Goal: Navigation & Orientation: Find specific page/section

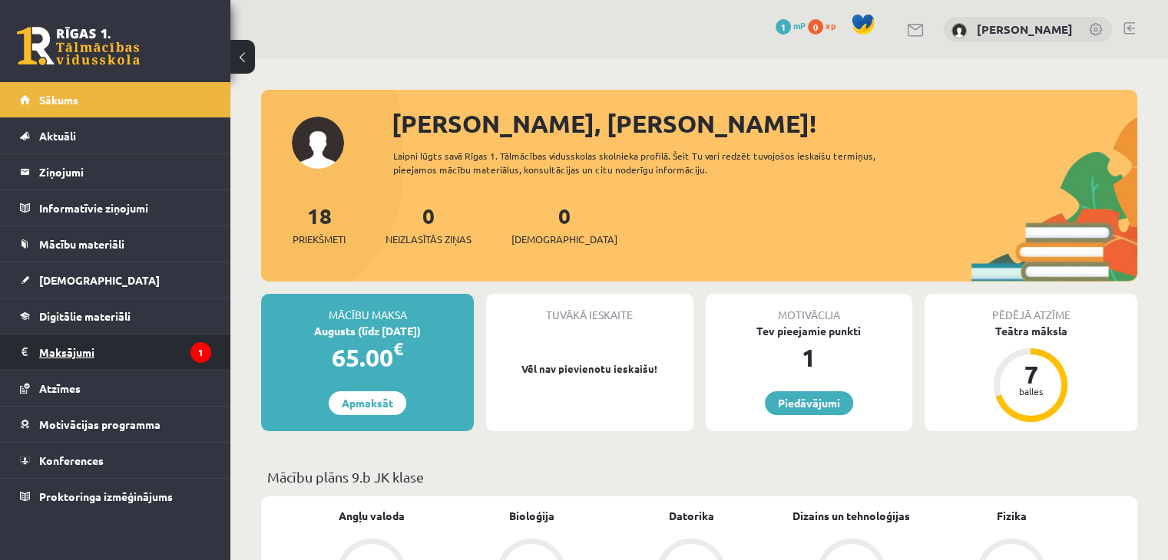
click at [196, 350] on icon "1" at bounding box center [200, 352] width 21 height 21
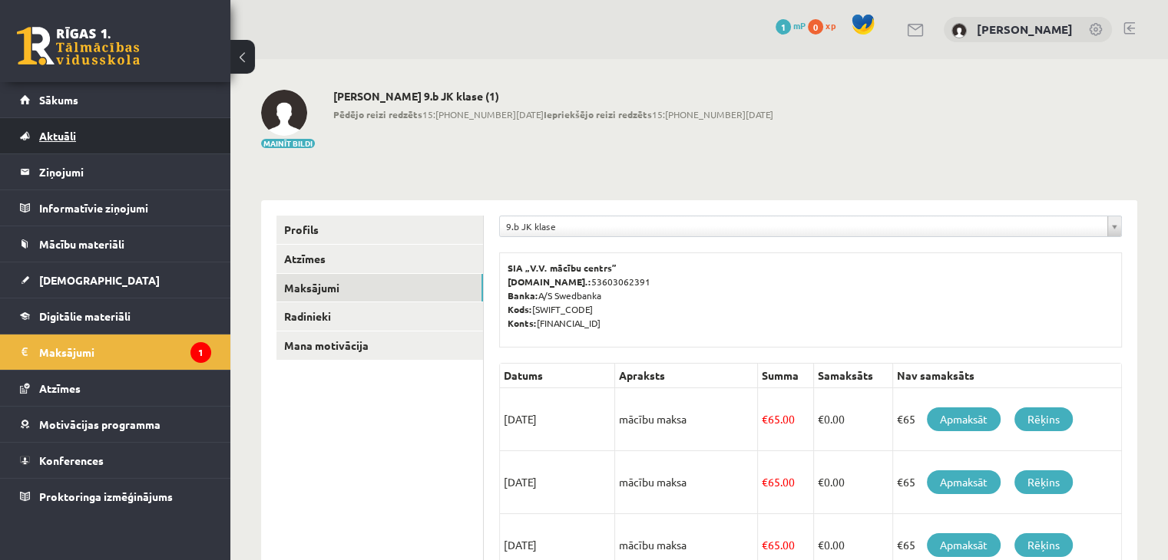
click at [150, 145] on link "Aktuāli" at bounding box center [115, 135] width 191 height 35
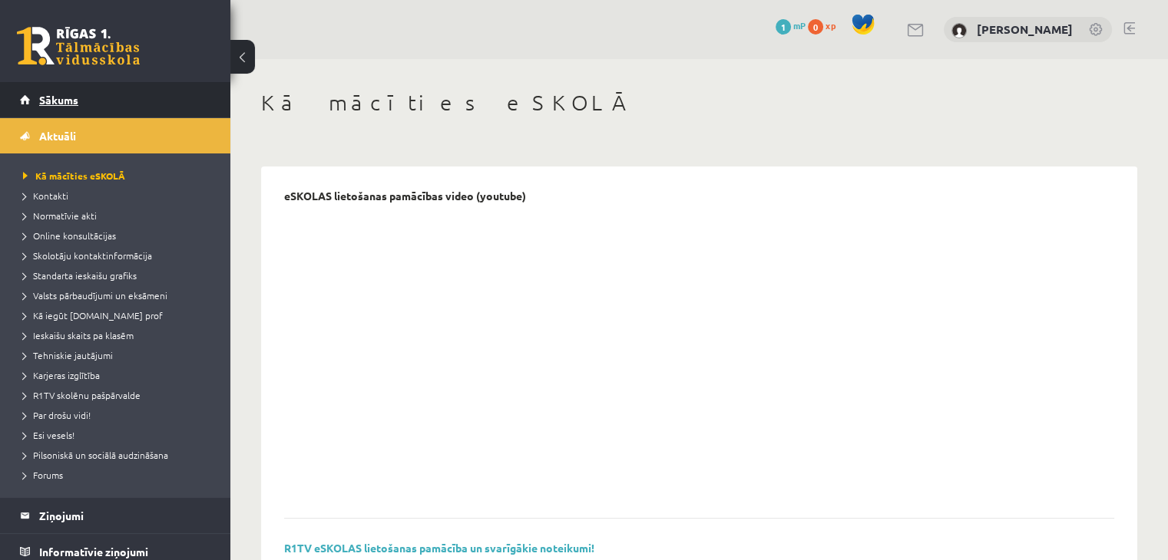
click at [112, 105] on link "Sākums" at bounding box center [115, 99] width 191 height 35
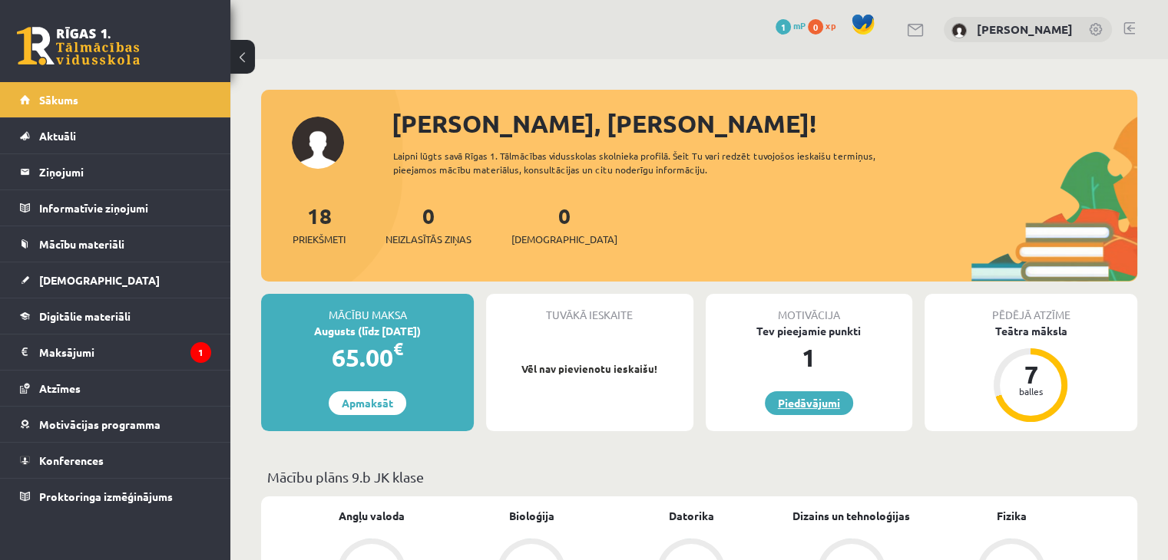
click at [811, 410] on link "Piedāvājumi" at bounding box center [809, 404] width 88 height 24
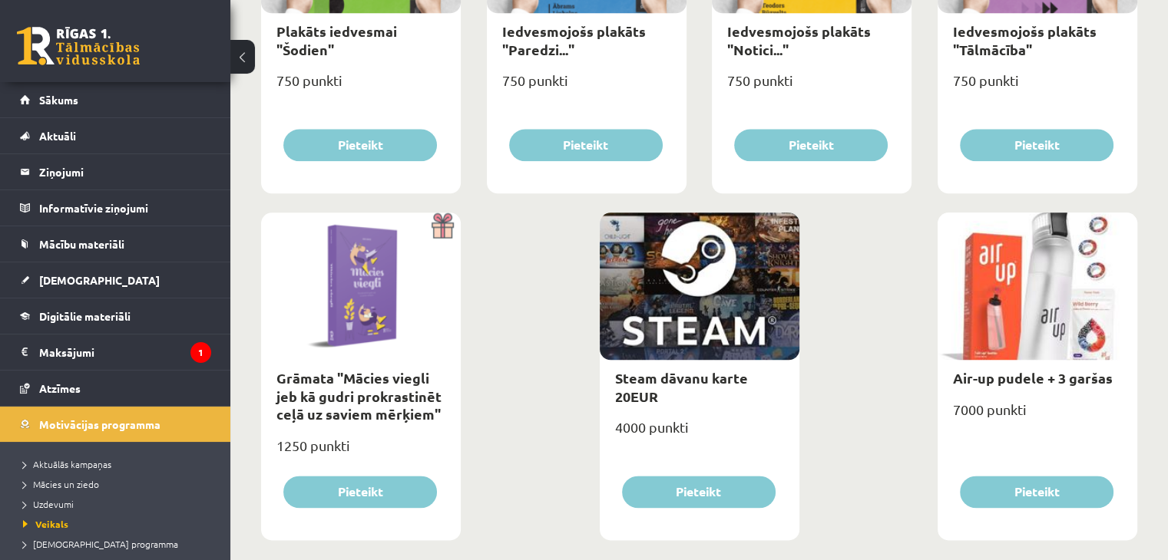
scroll to position [1799, 0]
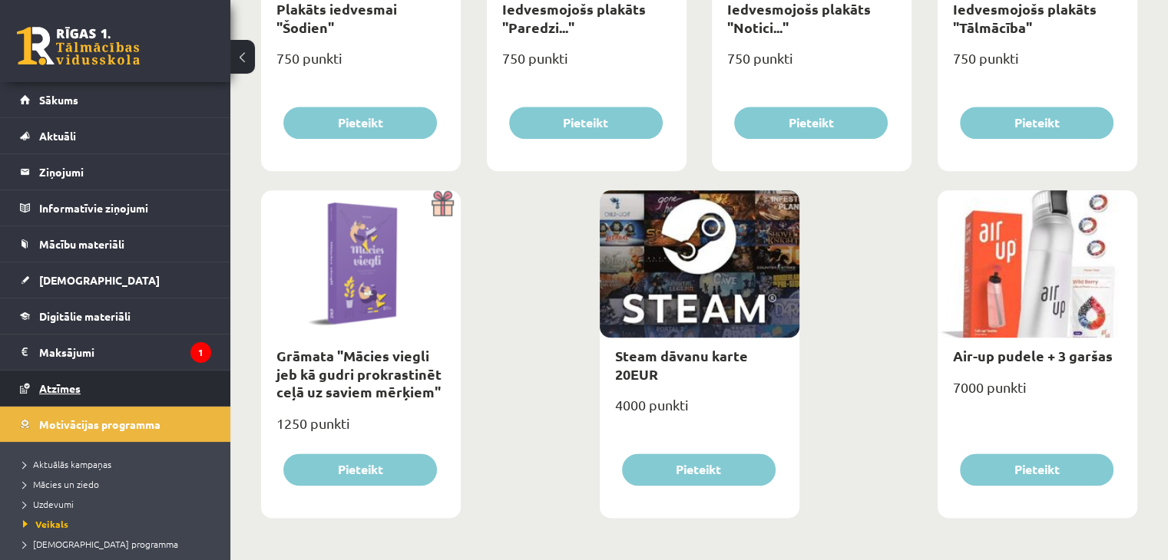
click at [124, 378] on link "Atzīmes" at bounding box center [115, 388] width 191 height 35
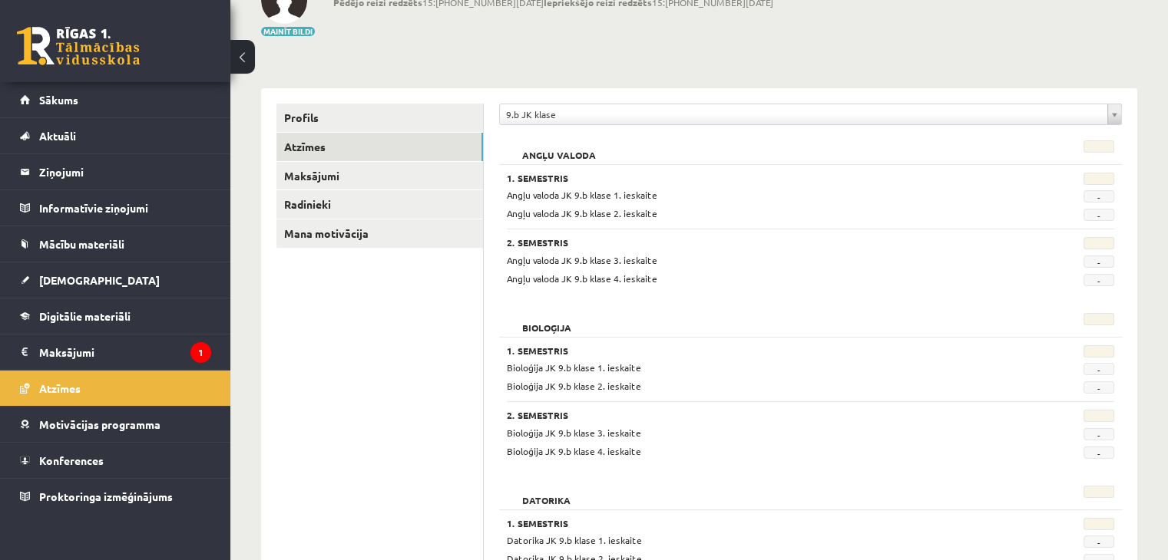
scroll to position [123, 0]
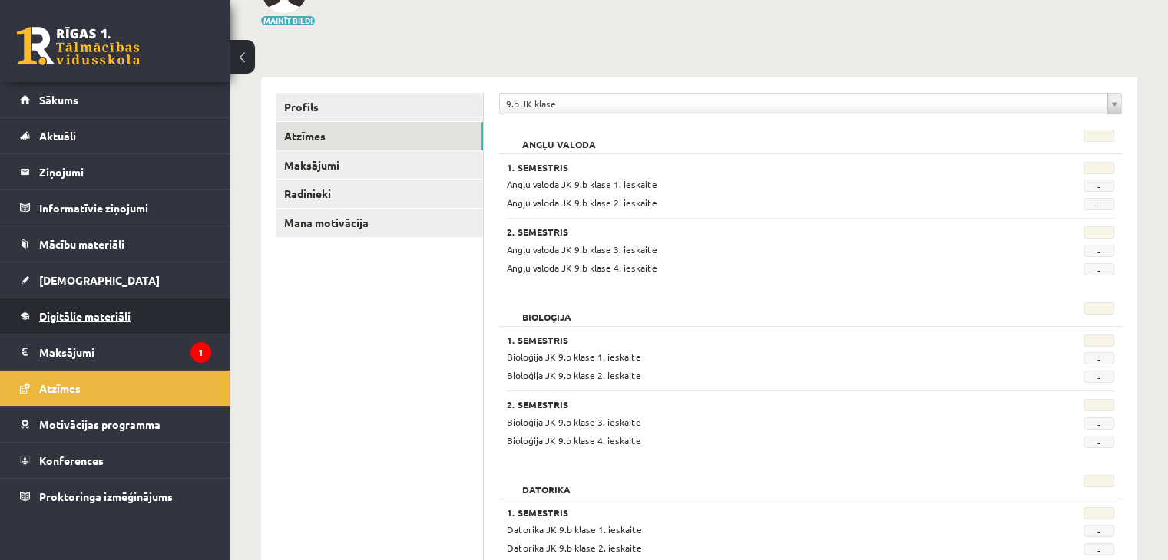
click at [154, 323] on link "Digitālie materiāli" at bounding box center [115, 316] width 191 height 35
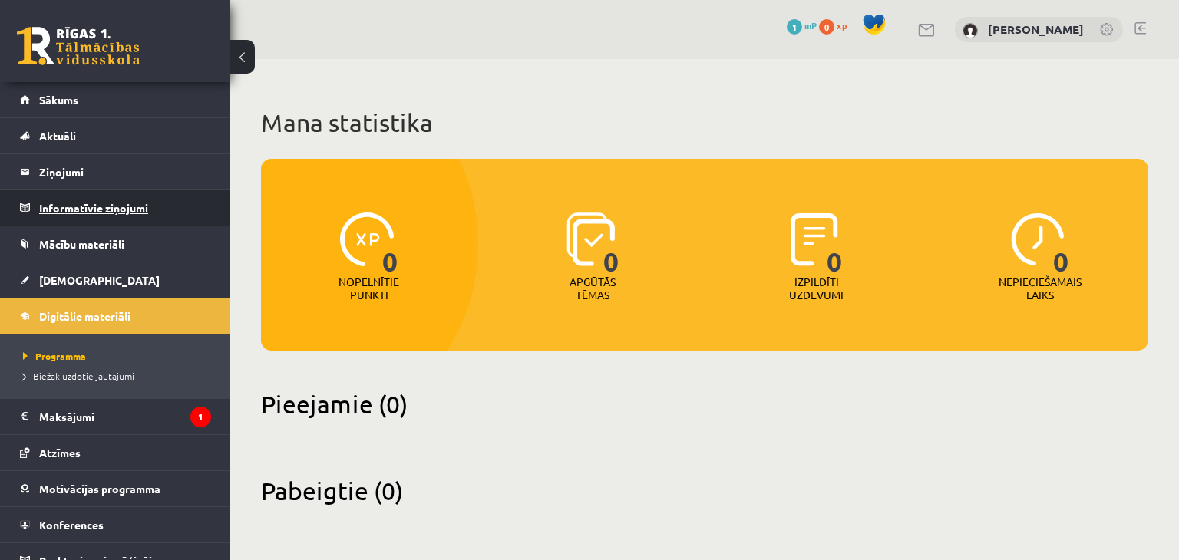
click at [114, 213] on legend "Informatīvie ziņojumi 0" at bounding box center [125, 207] width 172 height 35
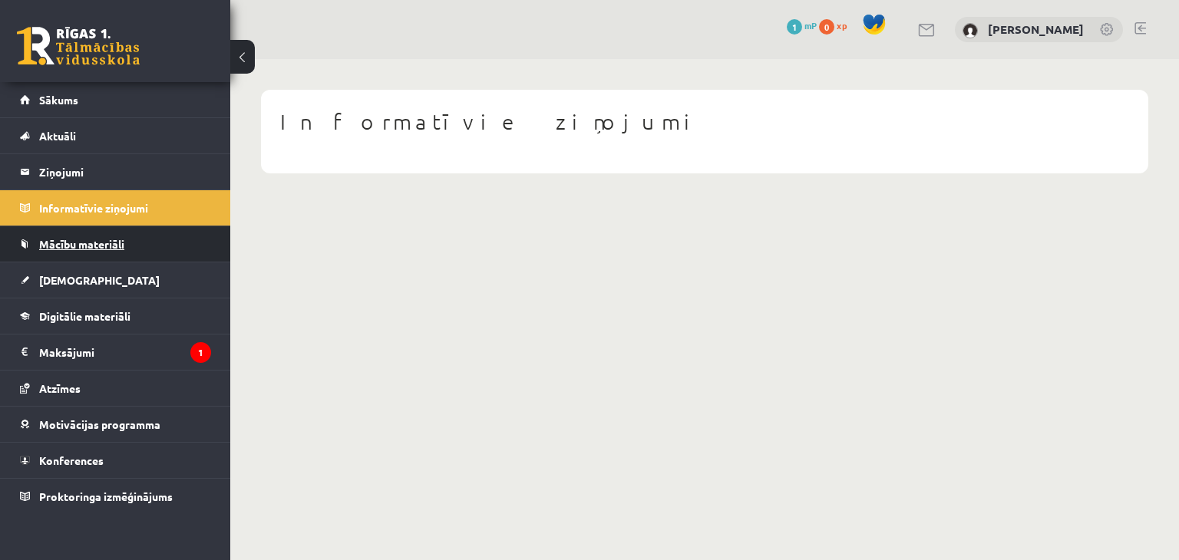
click at [156, 244] on link "Mācību materiāli" at bounding box center [115, 243] width 191 height 35
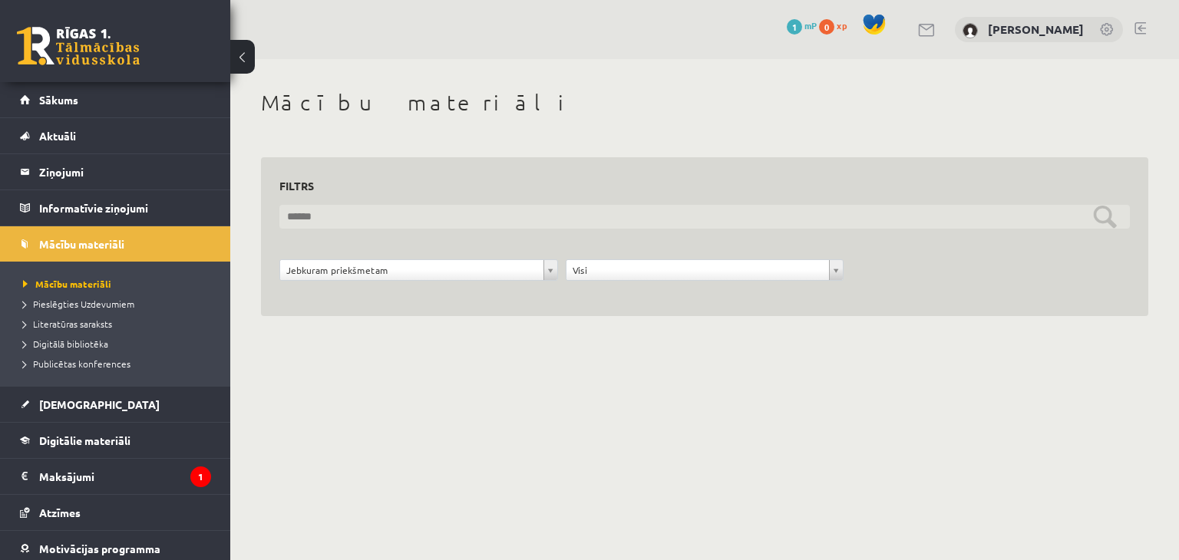
click at [342, 223] on input "text" at bounding box center [704, 217] width 851 height 24
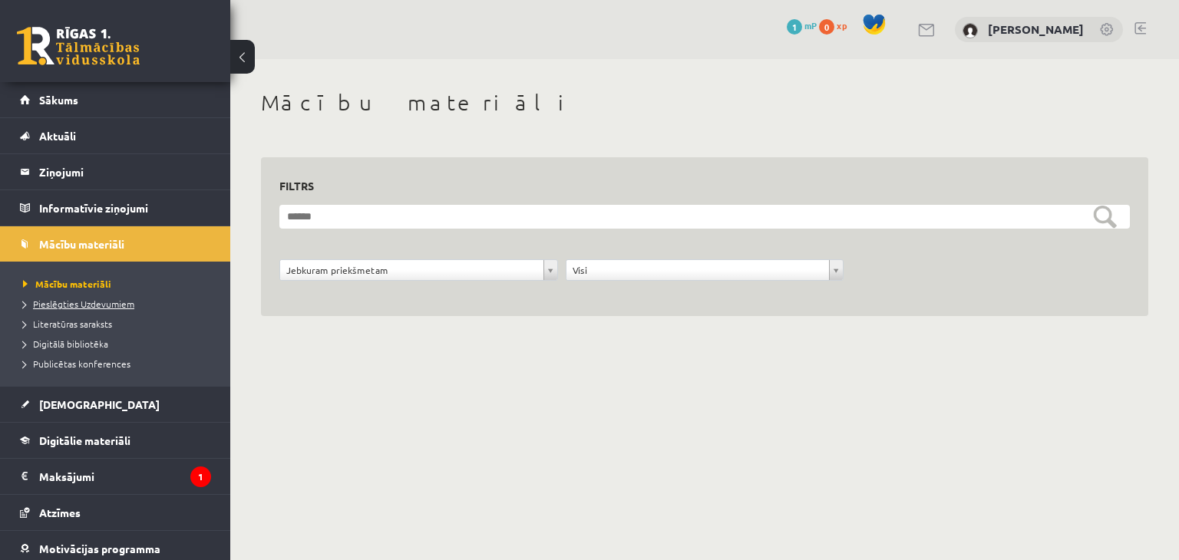
click at [107, 309] on link "Pieslēgties Uzdevumiem" at bounding box center [119, 304] width 192 height 14
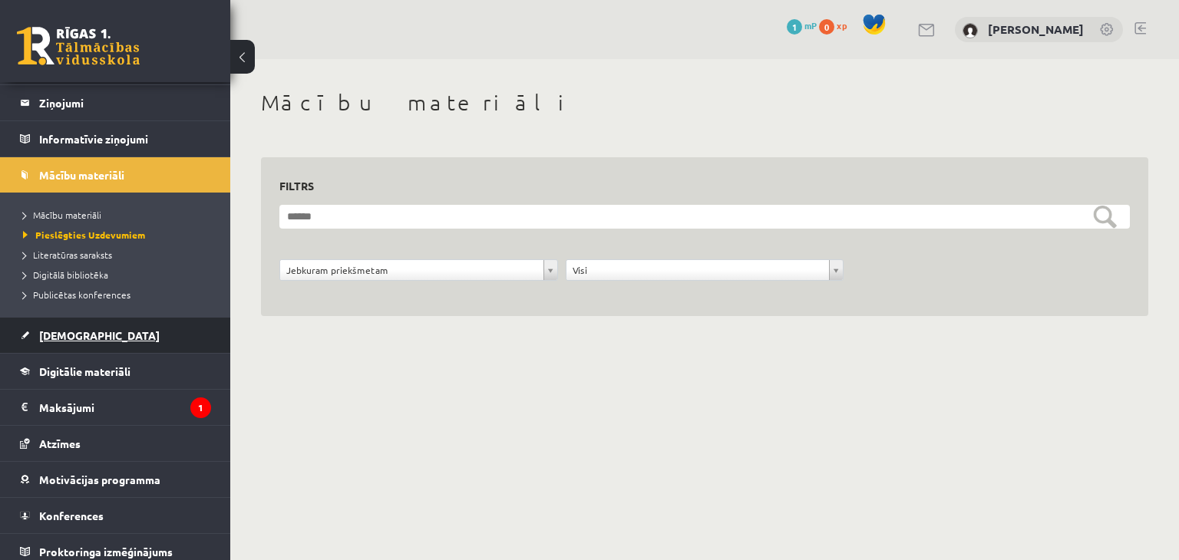
scroll to position [77, 0]
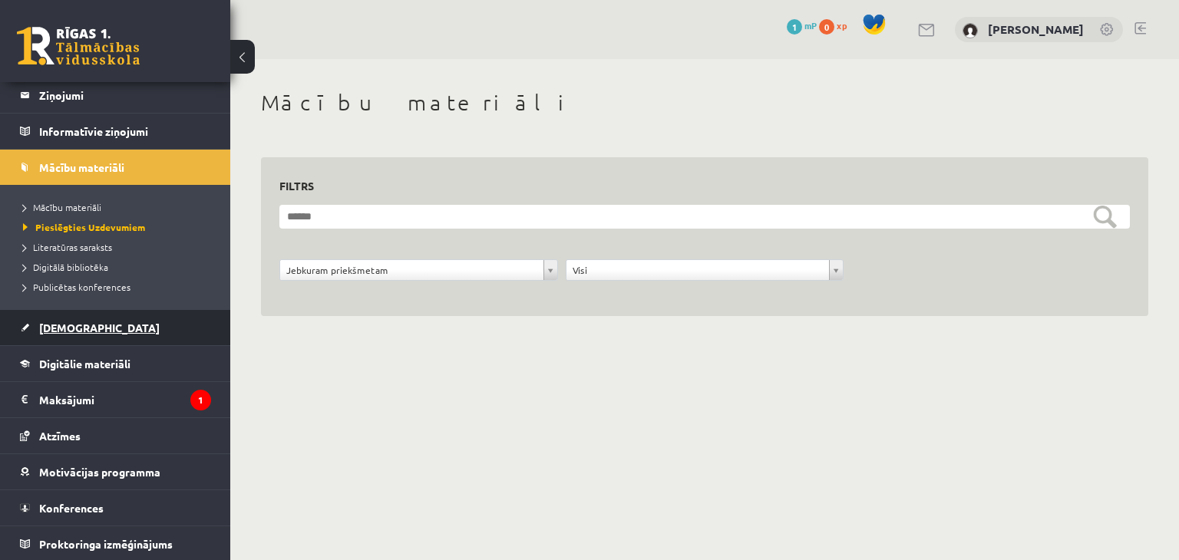
click at [80, 321] on span "[DEMOGRAPHIC_DATA]" at bounding box center [99, 328] width 121 height 14
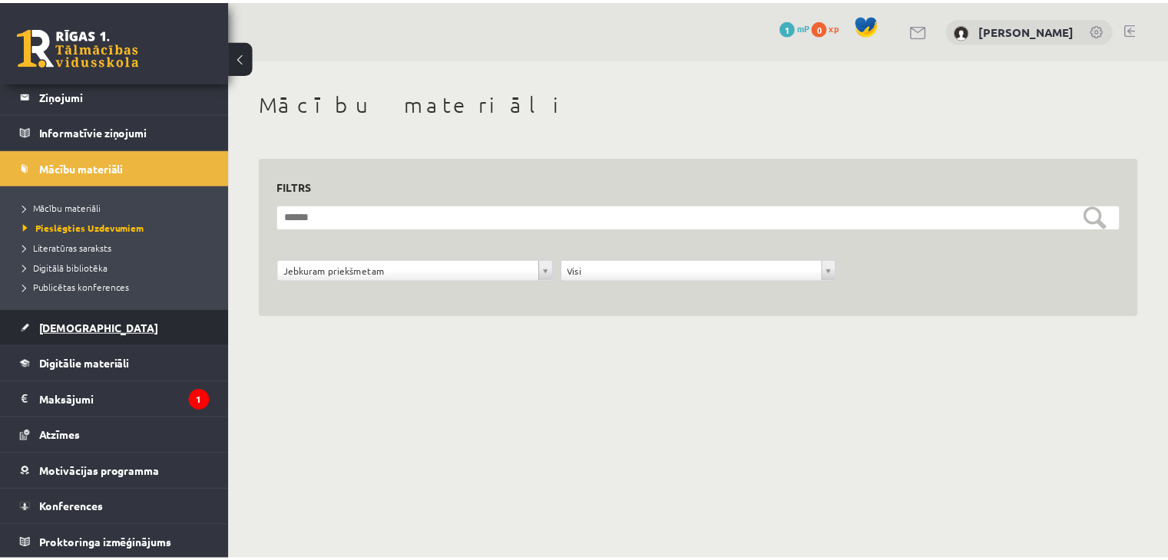
scroll to position [17, 0]
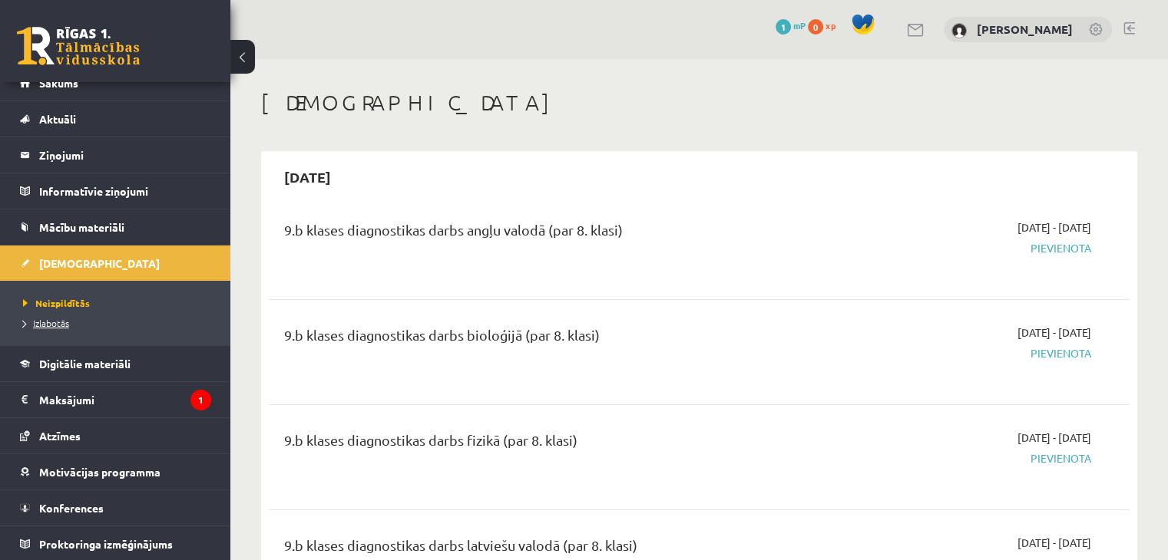
click at [91, 319] on link "Izlabotās" at bounding box center [119, 323] width 192 height 14
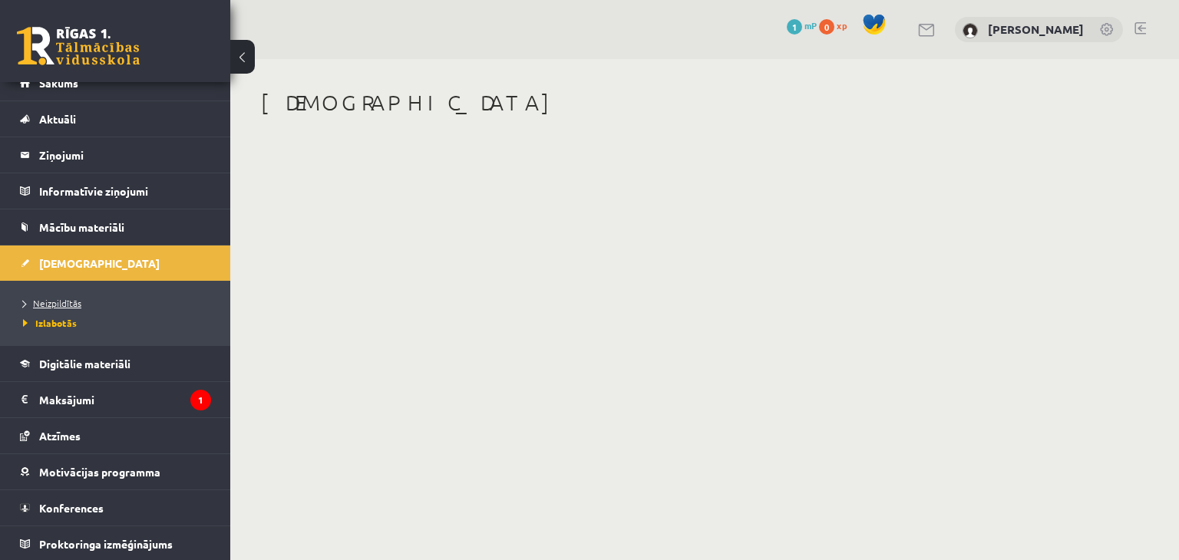
click at [91, 306] on link "Neizpildītās" at bounding box center [119, 303] width 192 height 14
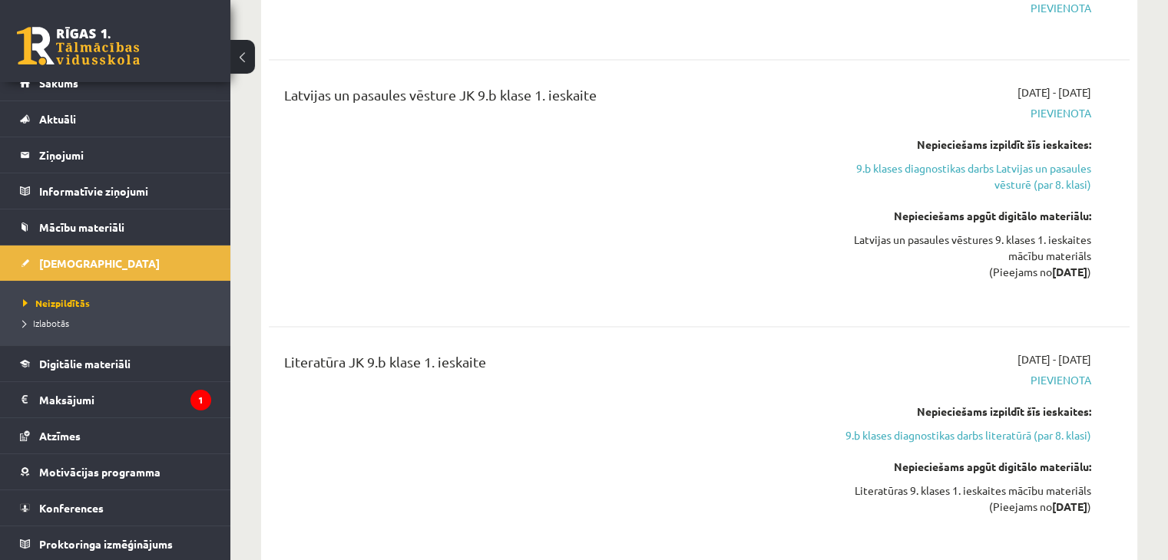
scroll to position [2150, 0]
click at [92, 405] on legend "Maksājumi 1" at bounding box center [125, 399] width 172 height 35
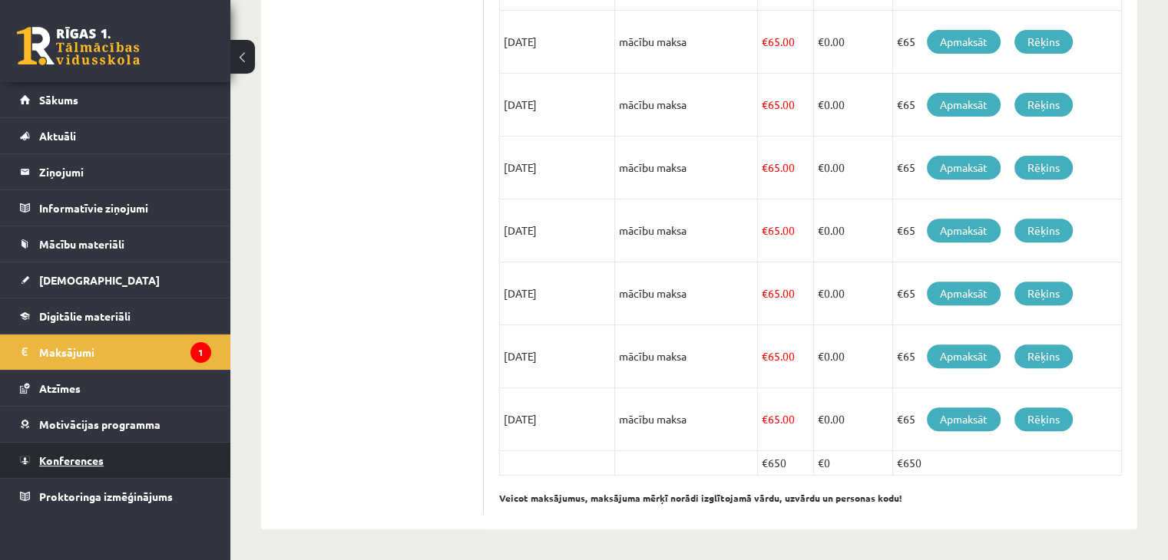
scroll to position [564, 0]
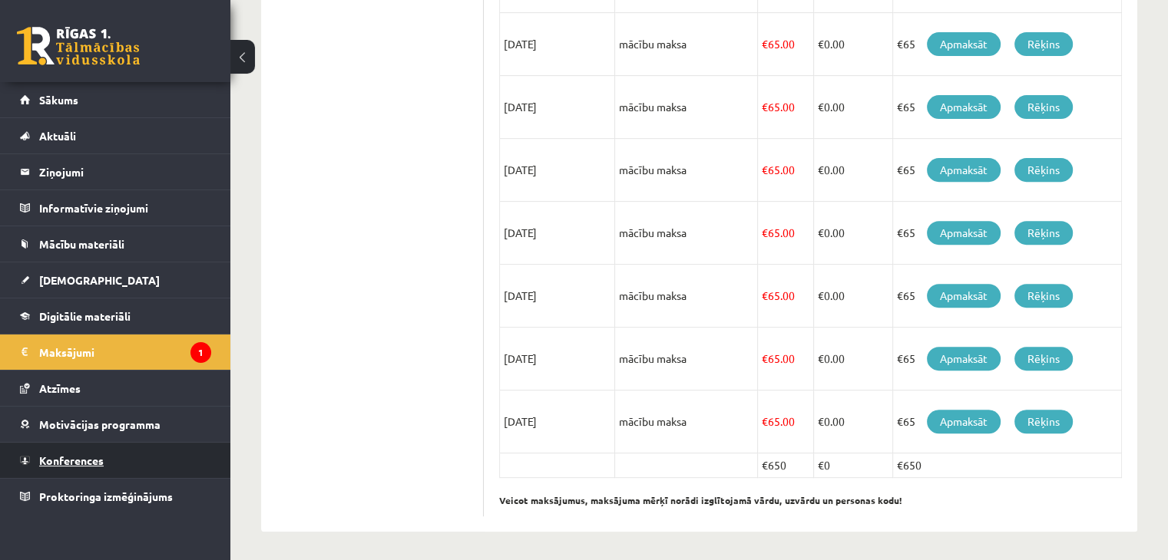
click at [92, 461] on span "Konferences" at bounding box center [71, 461] width 64 height 14
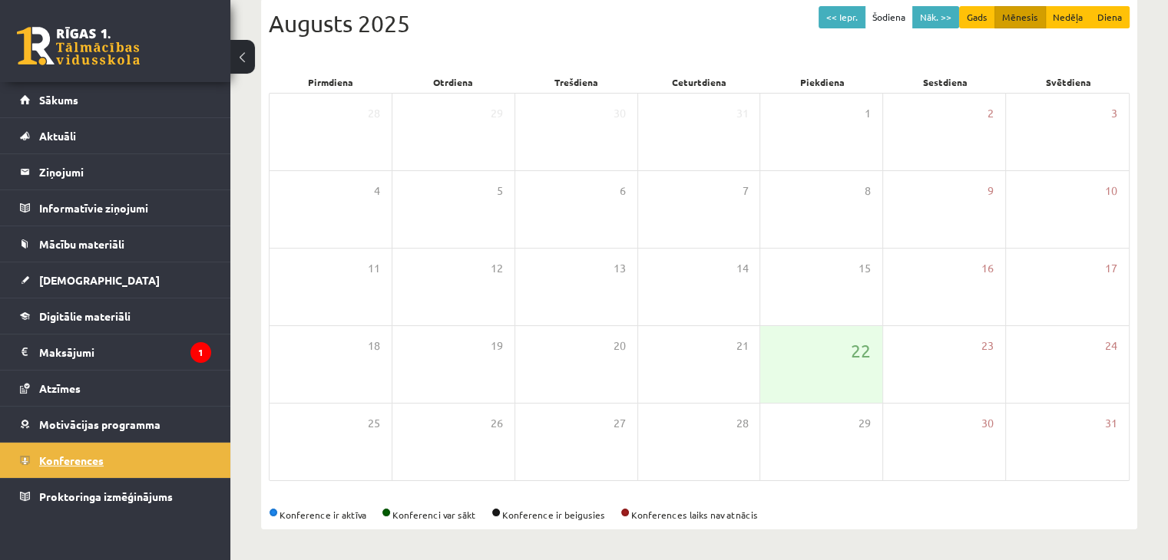
scroll to position [172, 0]
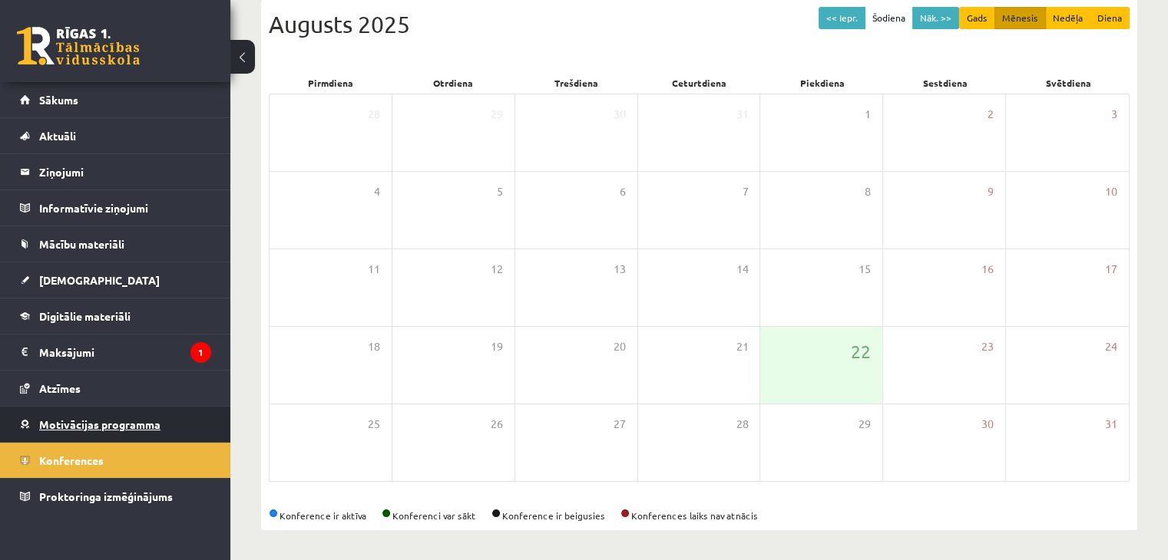
click at [104, 418] on span "Motivācijas programma" at bounding box center [99, 425] width 121 height 14
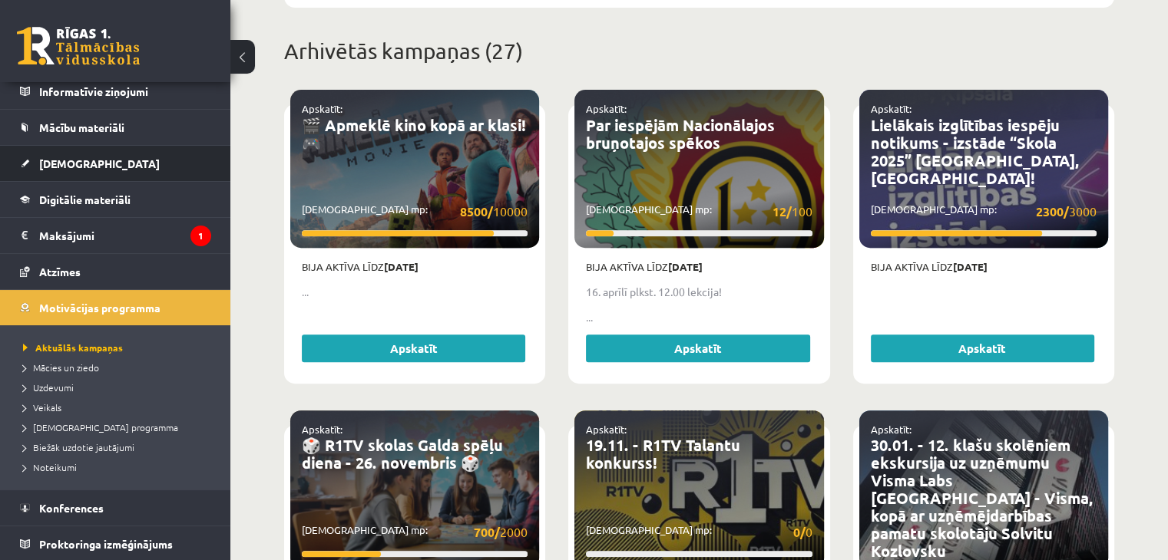
scroll to position [633, 0]
